Goal: Connect with others: Connect with others

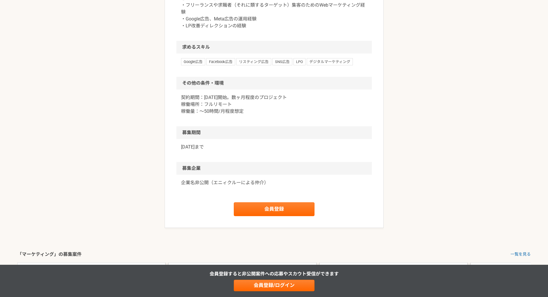
scroll to position [341, 0]
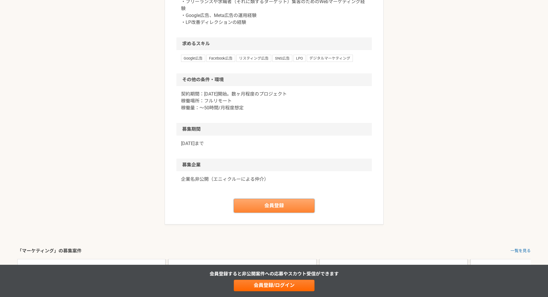
click at [283, 213] on link "会員登録" at bounding box center [274, 206] width 81 height 14
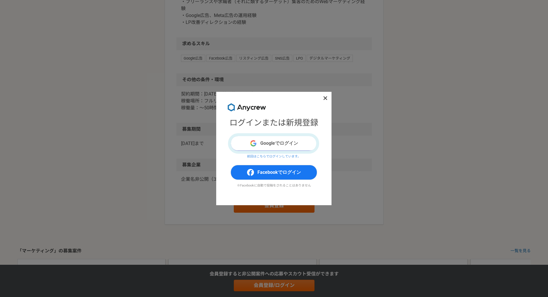
click at [294, 147] on button "Googleでログイン" at bounding box center [273, 143] width 86 height 15
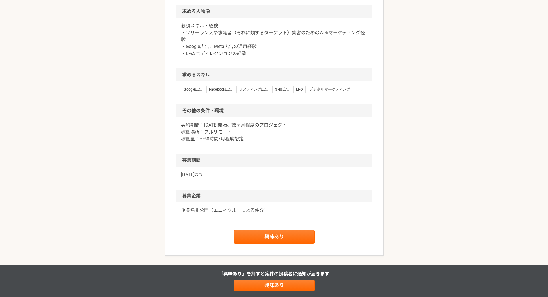
scroll to position [375, 0]
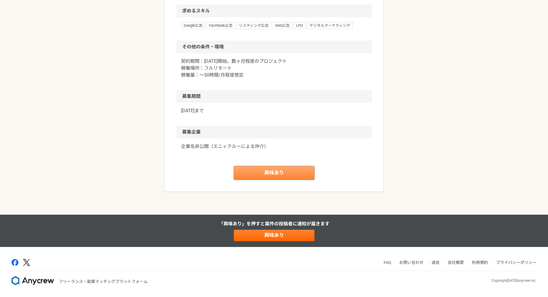
click at [280, 179] on link "興味あり" at bounding box center [274, 173] width 81 height 14
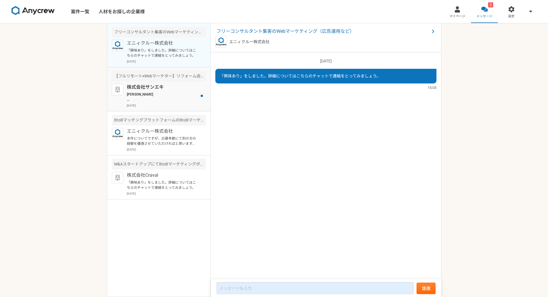
click at [140, 99] on p "[PERSON_NAME] 上記、ご検討いかがでしょうか？ ご不明な点がございましたら、お気軽にご質問くださいませ。 よろしくお願いいたします。 株式会社サン…" at bounding box center [162, 97] width 71 height 10
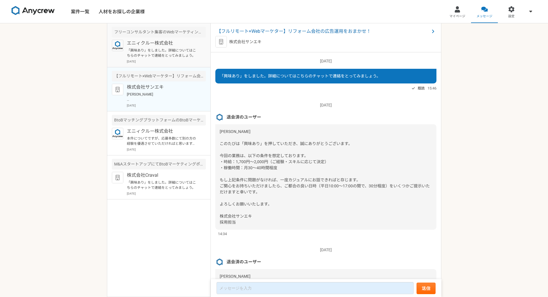
click at [162, 57] on p "「興味あり」をしました。詳細についてはこちらのチャットで連絡をとってみましょう。" at bounding box center [162, 53] width 71 height 10
